Goal: Communication & Community: Share content

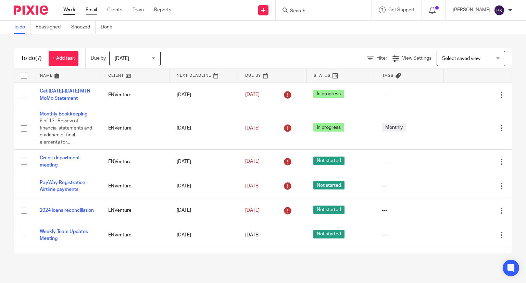
click at [94, 13] on link "Email" at bounding box center [91, 10] width 11 height 7
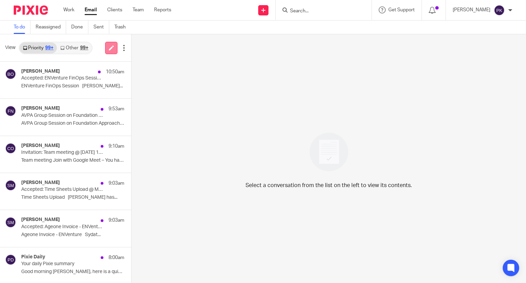
click at [108, 51] on link at bounding box center [111, 48] width 12 height 12
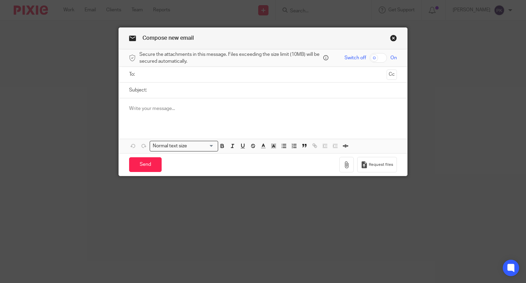
click at [157, 75] on input "text" at bounding box center [263, 75] width 242 height 8
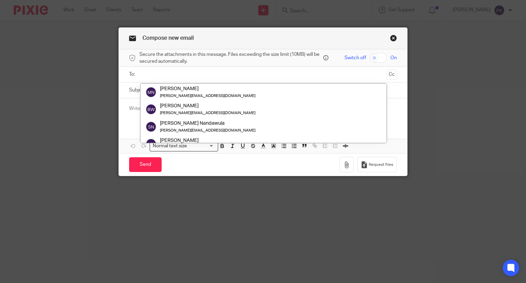
paste input "viere@payway.ug"
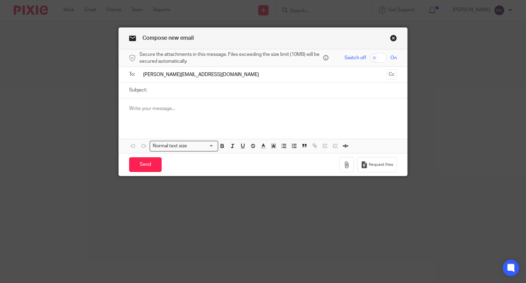
type input "viere@payway.ug"
click at [162, 91] on input "Subject:" at bounding box center [273, 90] width 247 height 15
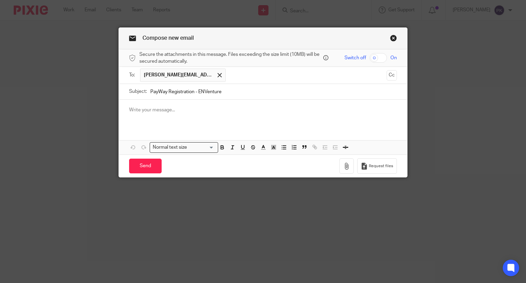
type input "PayWay Registration - ENVenture"
click at [172, 107] on p at bounding box center [263, 109] width 268 height 7
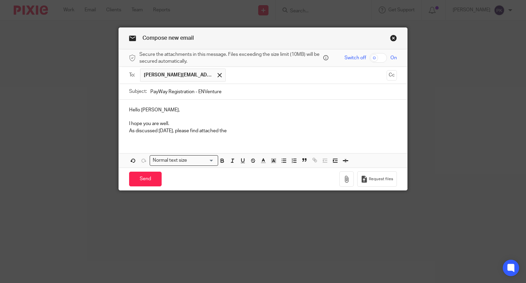
click at [186, 123] on p "I hope you are well." at bounding box center [263, 123] width 268 height 7
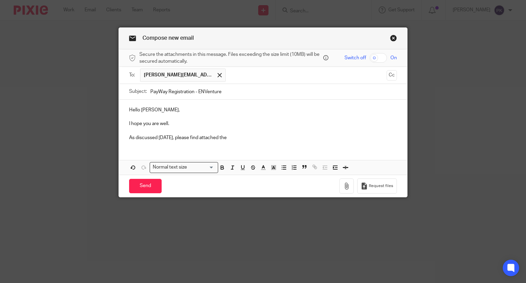
click at [234, 140] on p "As discussed yesterday, please find attached the" at bounding box center [263, 137] width 268 height 7
click at [234, 140] on p "As discussed yesterday, please find attached the required documents" at bounding box center [263, 137] width 268 height 7
click at [282, 139] on p "As discussed yesterday, please find attached the required documents" at bounding box center [263, 137] width 268 height 7
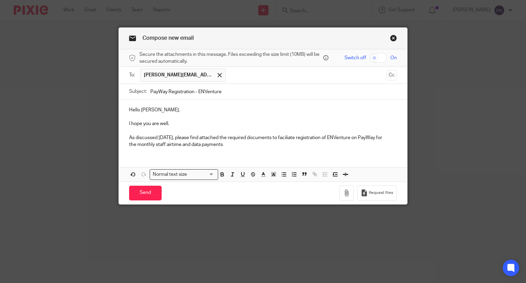
click at [288, 139] on p "As discussed yesterday, please find attached the required documents to faciliat…" at bounding box center [263, 137] width 268 height 7
click at [293, 139] on p "As discussed yesterday, please find attached the required documents to faciliat…" at bounding box center [263, 137] width 268 height 7
click at [231, 144] on p "the monthly staff airtime and data payments" at bounding box center [263, 144] width 268 height 7
drag, startPoint x: 234, startPoint y: 147, endPoint x: 123, endPoint y: 106, distance: 118.2
click at [123, 106] on div "Hello Julie, I hope you are well. As discussed yesterday, please find attached …" at bounding box center [263, 127] width 289 height 54
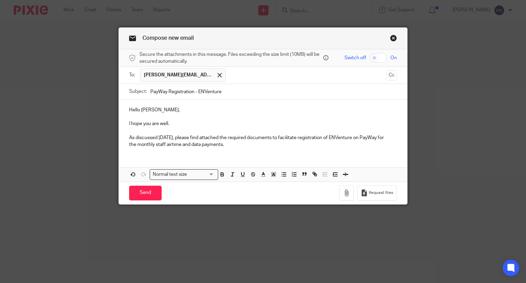
copy div "Hello Julie, I hope you are well. As discussed yesterday, please find attached …"
click at [391, 36] on link "Close this dialog window" at bounding box center [393, 39] width 7 height 9
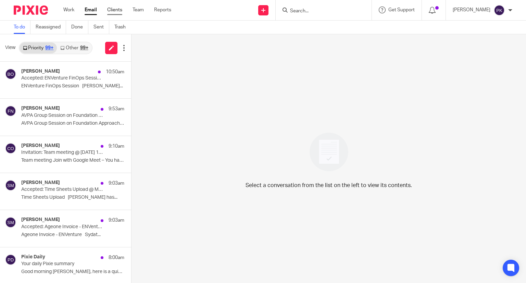
click at [117, 11] on link "Clients" at bounding box center [114, 10] width 15 height 7
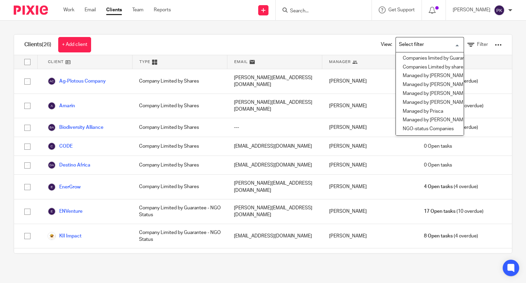
click at [419, 41] on input "Search for option" at bounding box center [427, 45] width 63 height 12
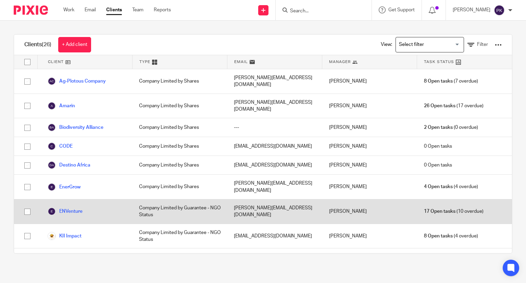
click at [93, 199] on div "ENVenture" at bounding box center [84, 211] width 95 height 24
click at [146, 199] on div "Company Limited by Guarantee - NGO Status" at bounding box center [179, 211] width 95 height 24
click at [78, 199] on div "ENVenture" at bounding box center [84, 211] width 95 height 24
click at [76, 207] on link "ENVenture" at bounding box center [65, 211] width 35 height 8
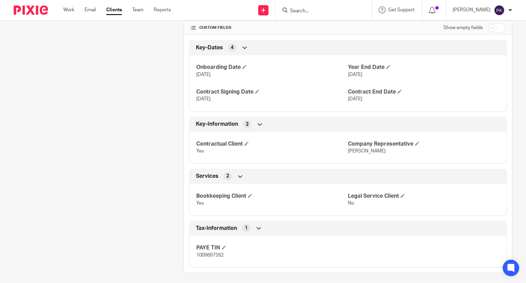
scroll to position [279, 0]
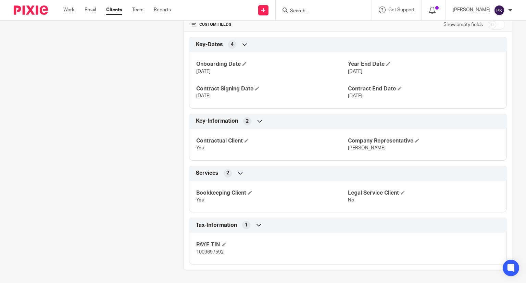
click at [220, 252] on span "1009697592" at bounding box center [209, 252] width 27 height 5
click at [90, 11] on link "Email" at bounding box center [90, 10] width 11 height 7
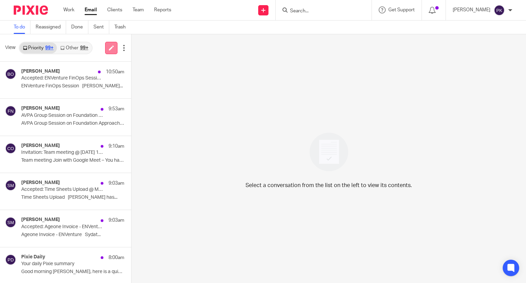
click at [109, 46] on icon at bounding box center [111, 47] width 5 height 5
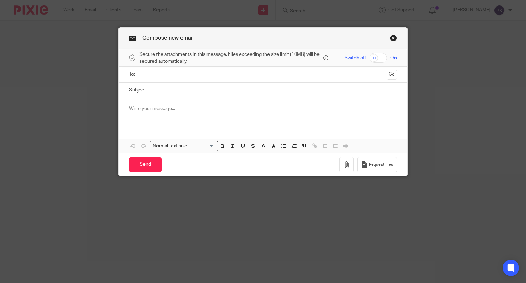
click at [160, 73] on input "text" at bounding box center [263, 75] width 242 height 8
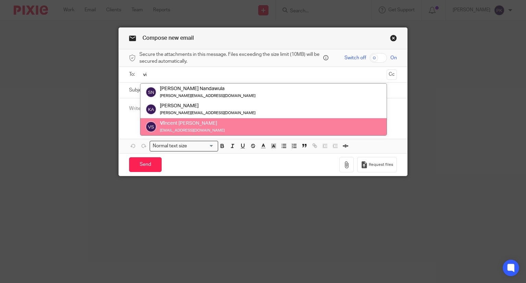
type input "vi"
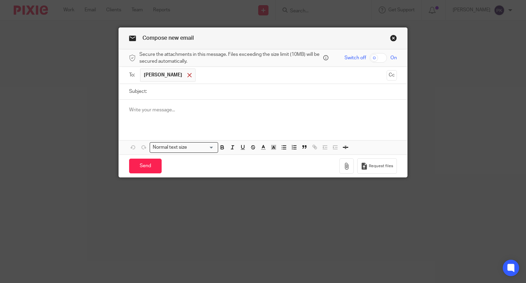
click at [189, 76] on span at bounding box center [189, 75] width 4 height 4
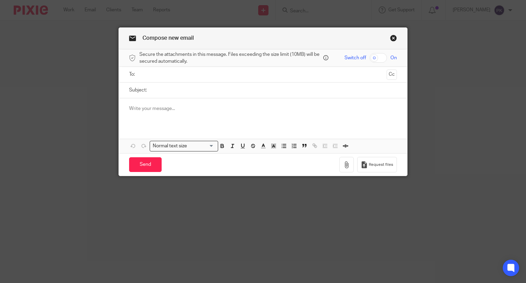
click at [189, 76] on input "text" at bounding box center [263, 75] width 242 height 8
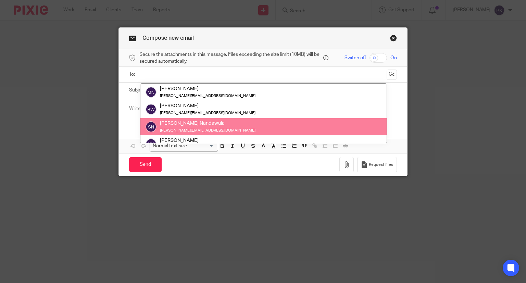
paste input "[PERSON_NAME][EMAIL_ADDRESS][DOMAIN_NAME]"
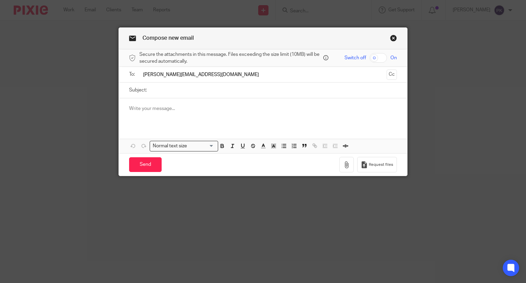
type input "[PERSON_NAME][EMAIL_ADDRESS][DOMAIN_NAME]"
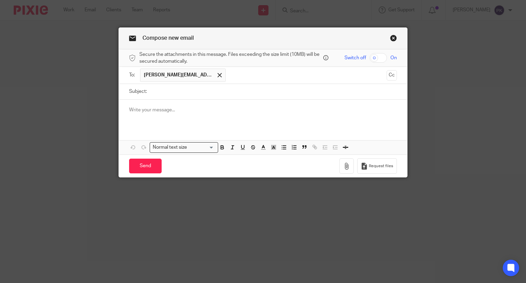
click at [194, 87] on input "Subject:" at bounding box center [273, 91] width 247 height 15
type input "PayWay Registration - ENVenture"
click at [199, 104] on div at bounding box center [263, 113] width 289 height 27
click at [188, 104] on div at bounding box center [263, 113] width 289 height 27
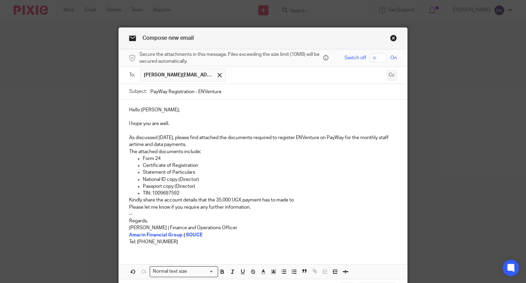
click at [389, 76] on button "Cc" at bounding box center [392, 75] width 10 height 10
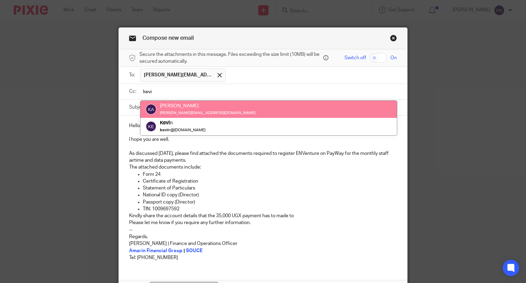
type input "kevi"
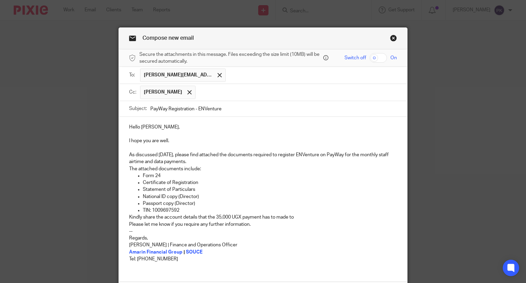
click at [346, 95] on input "text" at bounding box center [296, 92] width 195 height 13
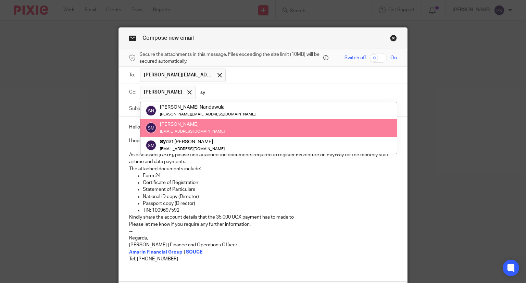
type input "sy"
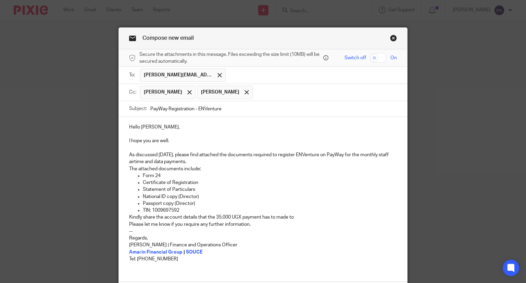
click at [314, 90] on input "text" at bounding box center [325, 92] width 138 height 13
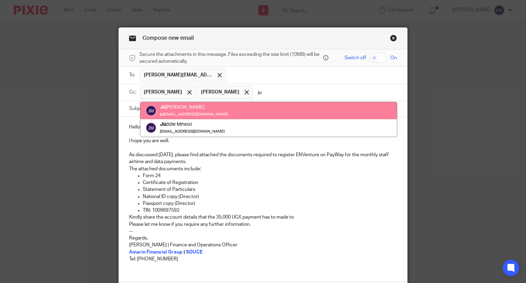
type input "ju"
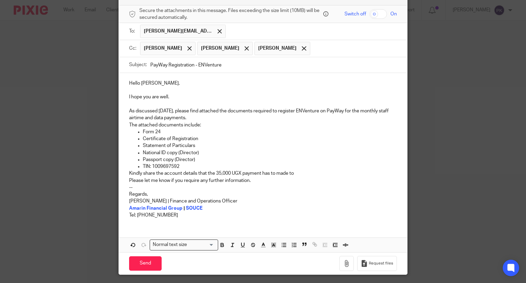
scroll to position [43, 0]
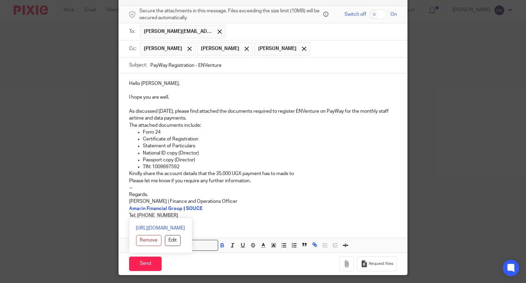
drag, startPoint x: 240, startPoint y: 217, endPoint x: 121, endPoint y: 80, distance: 182.0
click at [121, 80] on div "Hello [PERSON_NAME], ​I​ hope you are well. As discussed [DATE], please find at…" at bounding box center [263, 148] width 289 height 151
click at [267, 210] on p "Amarin Financial Group | SOUCE" at bounding box center [263, 208] width 268 height 7
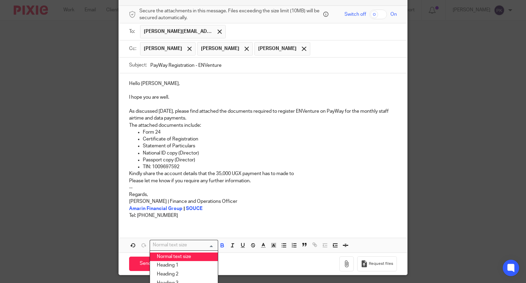
click at [210, 246] on input "Search for option" at bounding box center [182, 244] width 63 height 7
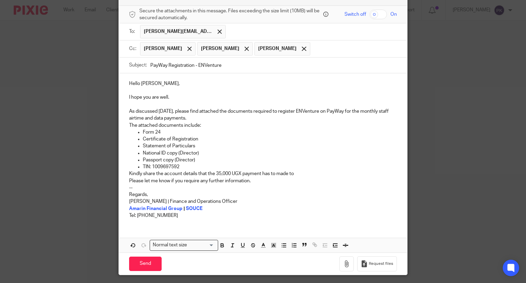
click at [298, 183] on p "Please let me know if you require any further information." at bounding box center [263, 180] width 268 height 7
click at [262, 245] on line "button" at bounding box center [263, 245] width 2 height 0
click at [278, 206] on p "Amarin Financial Group | SOUCE" at bounding box center [263, 208] width 268 height 7
click at [273, 245] on polyline "button" at bounding box center [274, 245] width 2 height 3
click at [283, 219] on div "Hello [PERSON_NAME], ​I​ hope you are well. As discussed [DATE], please find at…" at bounding box center [263, 148] width 289 height 151
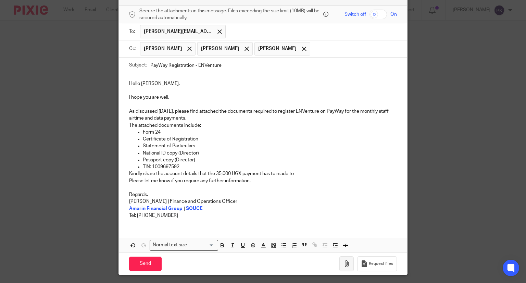
click at [344, 267] on button "button" at bounding box center [346, 263] width 14 height 15
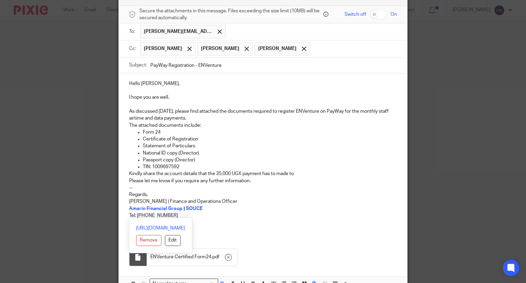
drag, startPoint x: 187, startPoint y: 219, endPoint x: 117, endPoint y: 193, distance: 74.1
click at [119, 193] on div "Hello [PERSON_NAME], ​I​ hope you are well. As discussed [DATE], please find at…" at bounding box center [263, 148] width 289 height 151
